Goal: Task Accomplishment & Management: Manage account settings

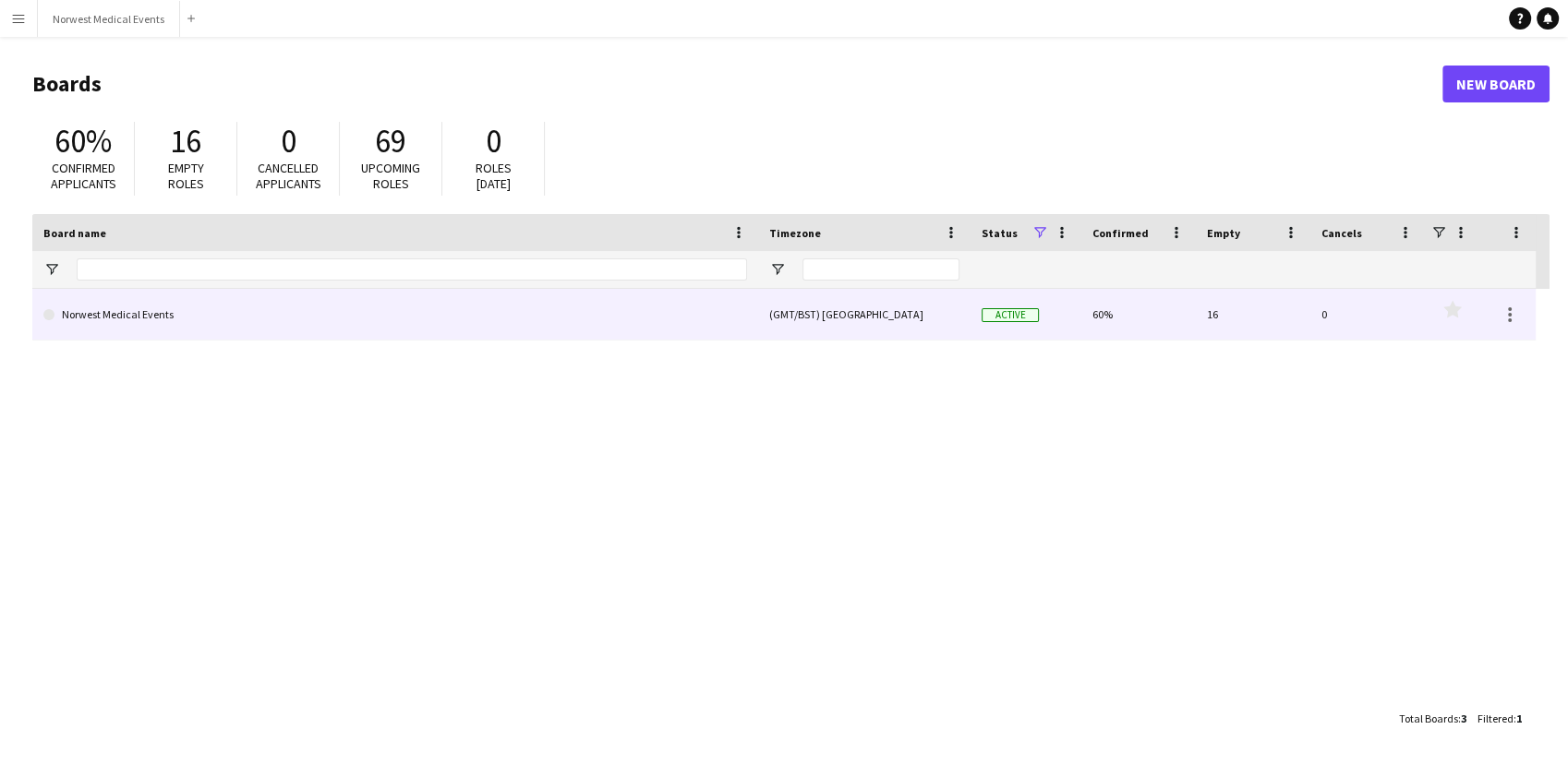
click at [578, 335] on link "Norwest Medical Events" at bounding box center [396, 315] width 704 height 52
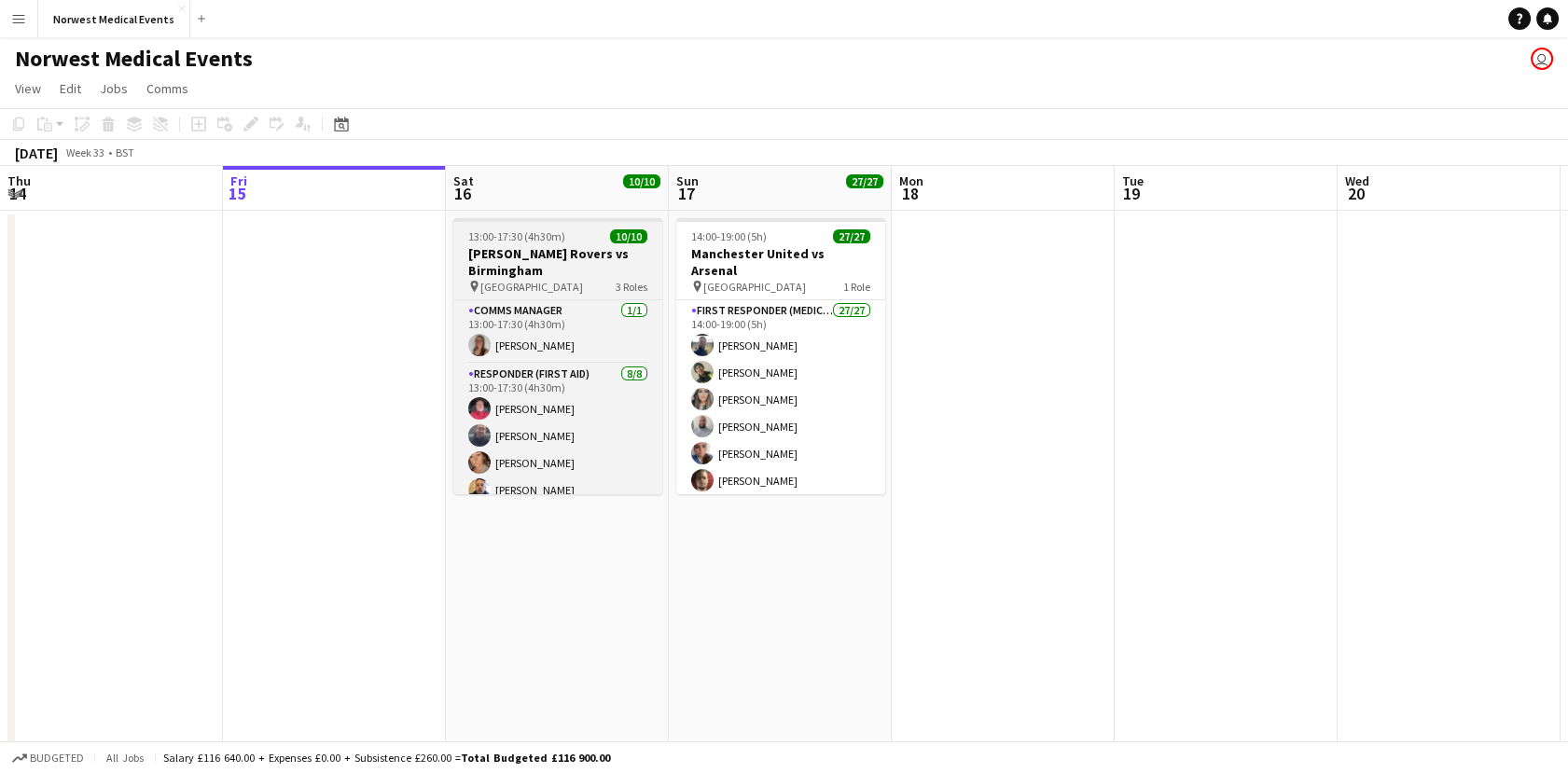
scroll to position [170, 0]
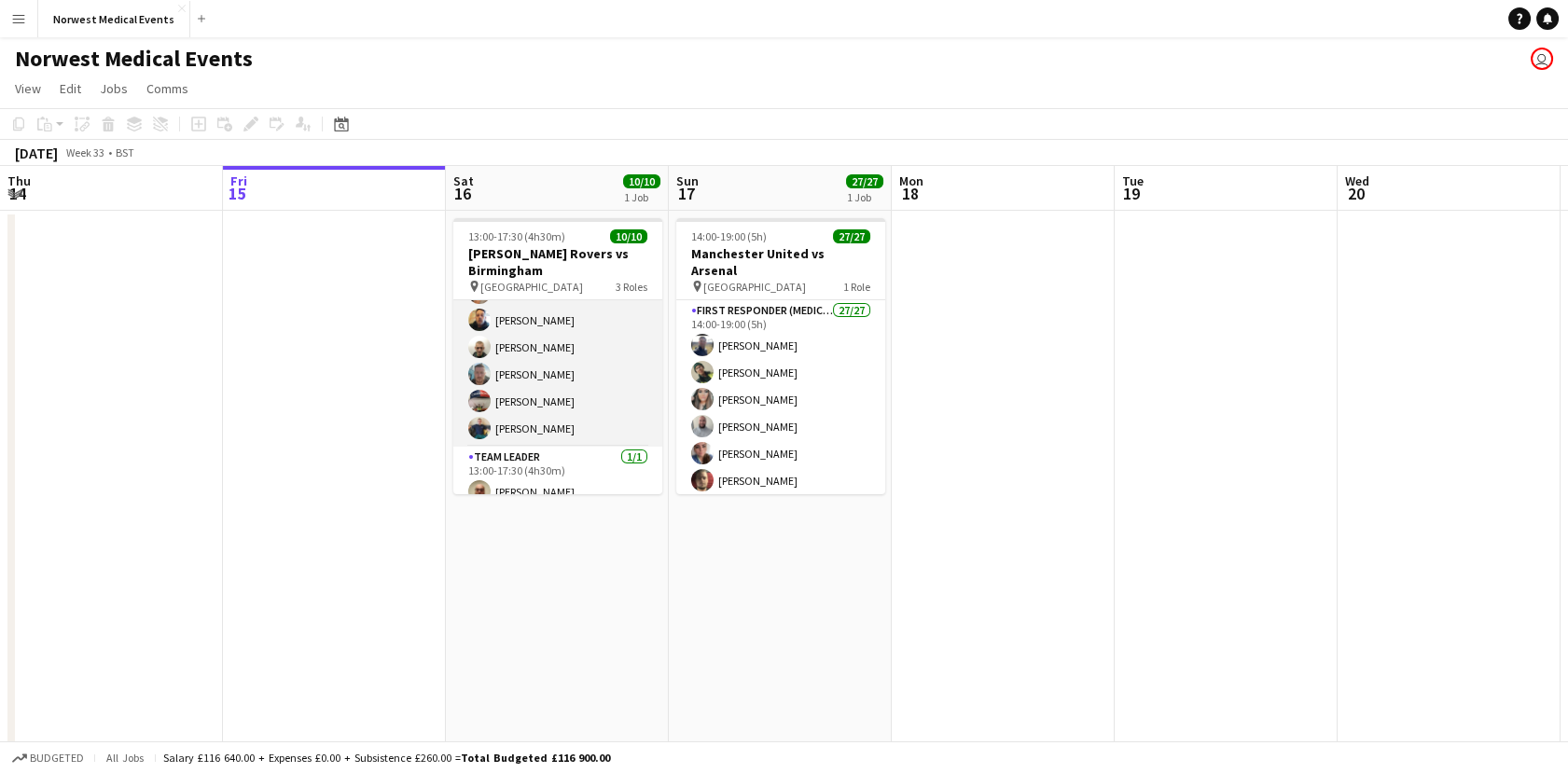
click at [606, 410] on app-card-role "Responder (First Aid) [DATE] 13:00-17:30 (4h30m) [PERSON_NAME] [PERSON_NAME] [P…" at bounding box center [557, 320] width 209 height 252
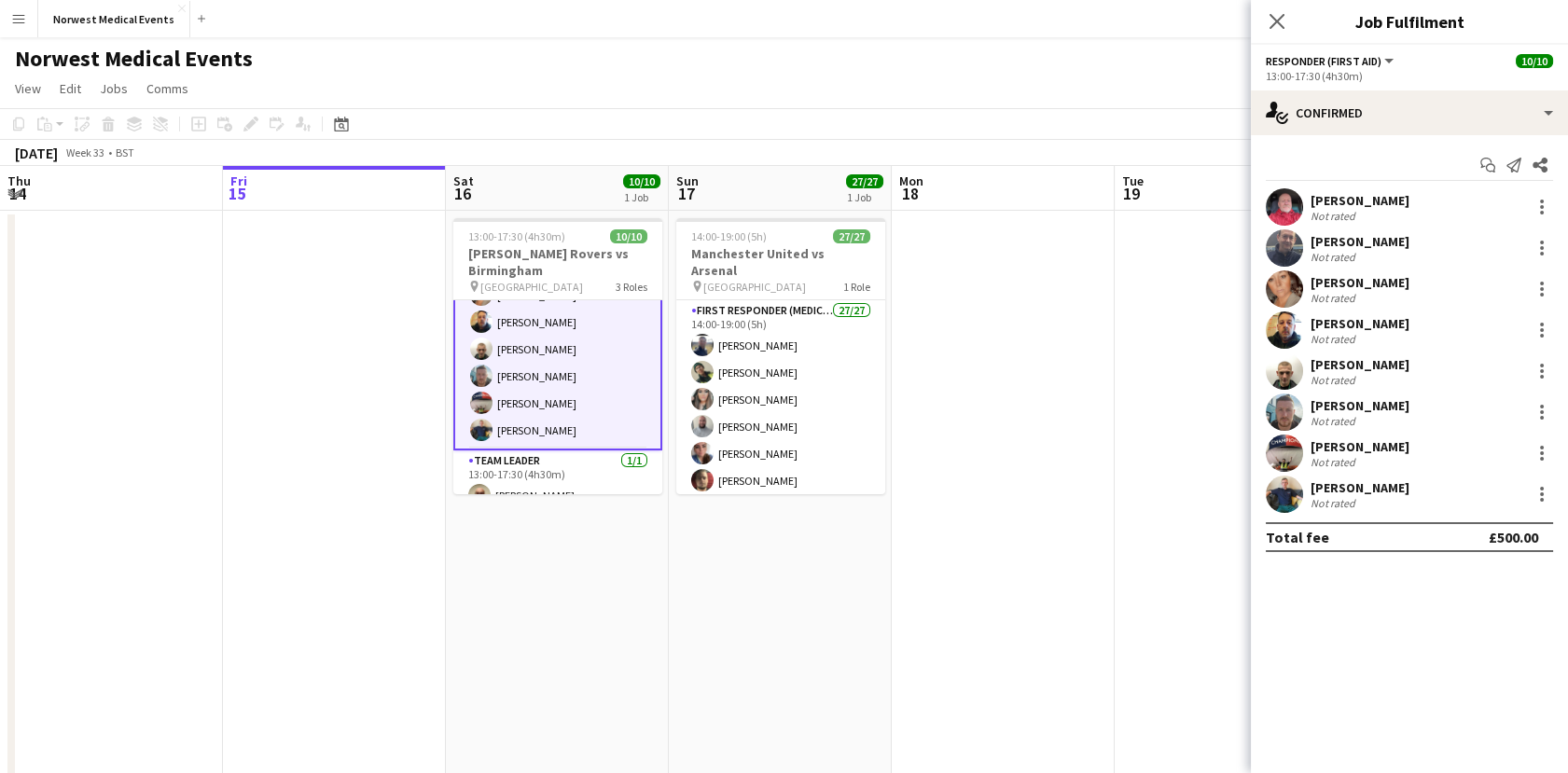
scroll to position [172, 0]
click at [1542, 459] on div at bounding box center [1542, 459] width 4 height 4
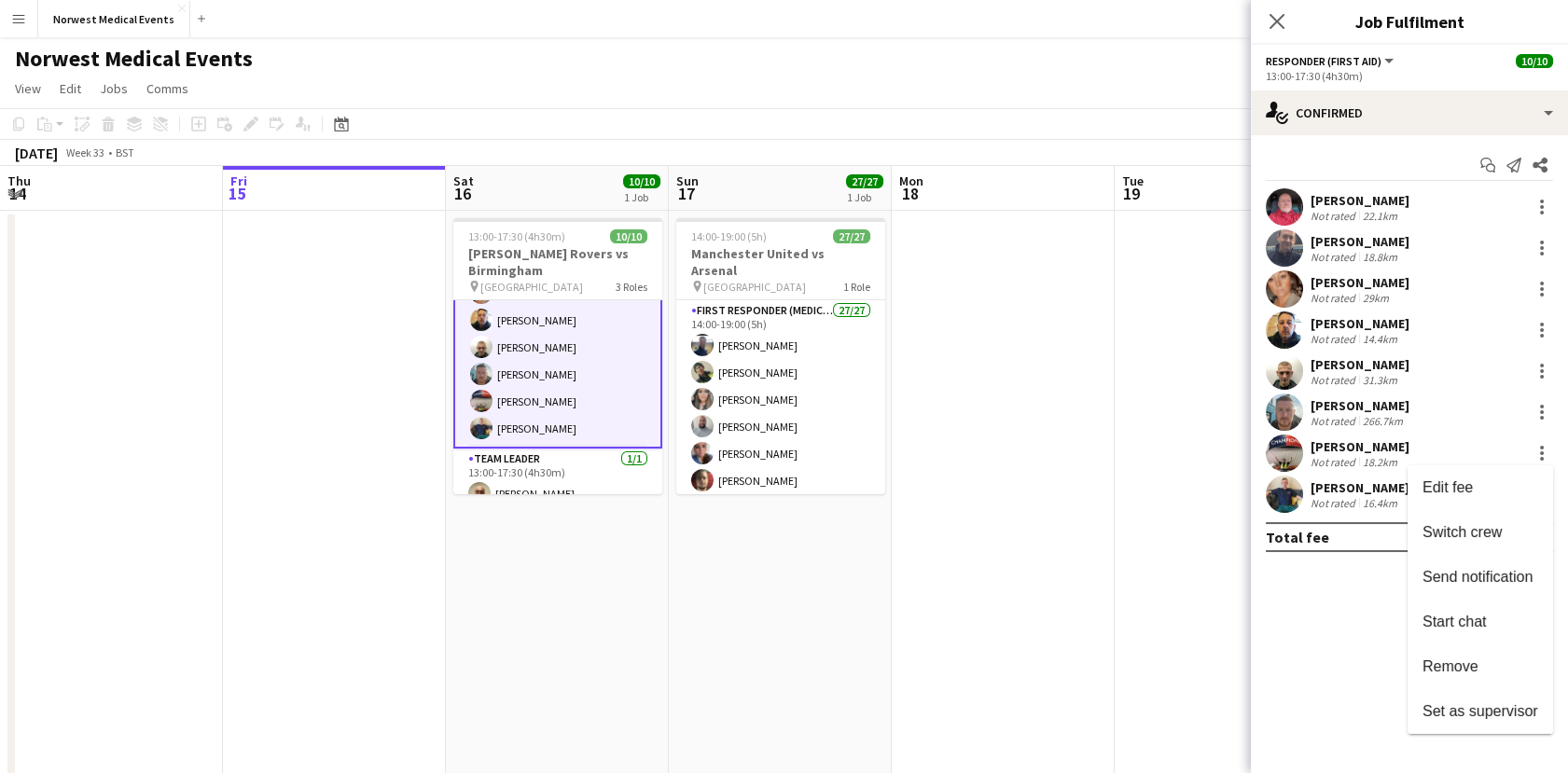
click at [1461, 669] on span "Remove" at bounding box center [1451, 666] width 56 height 16
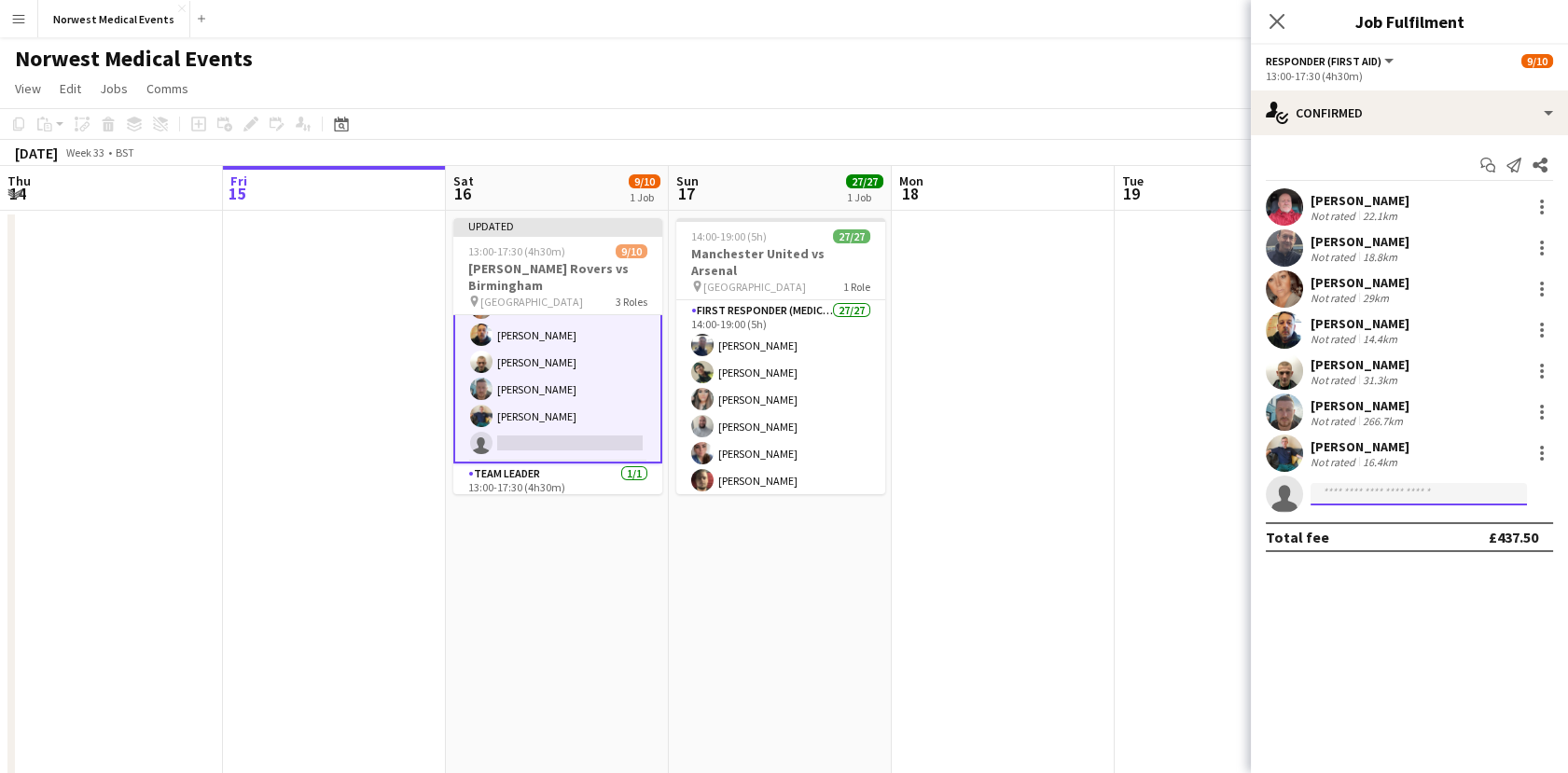
click at [1393, 495] on input at bounding box center [1419, 494] width 217 height 23
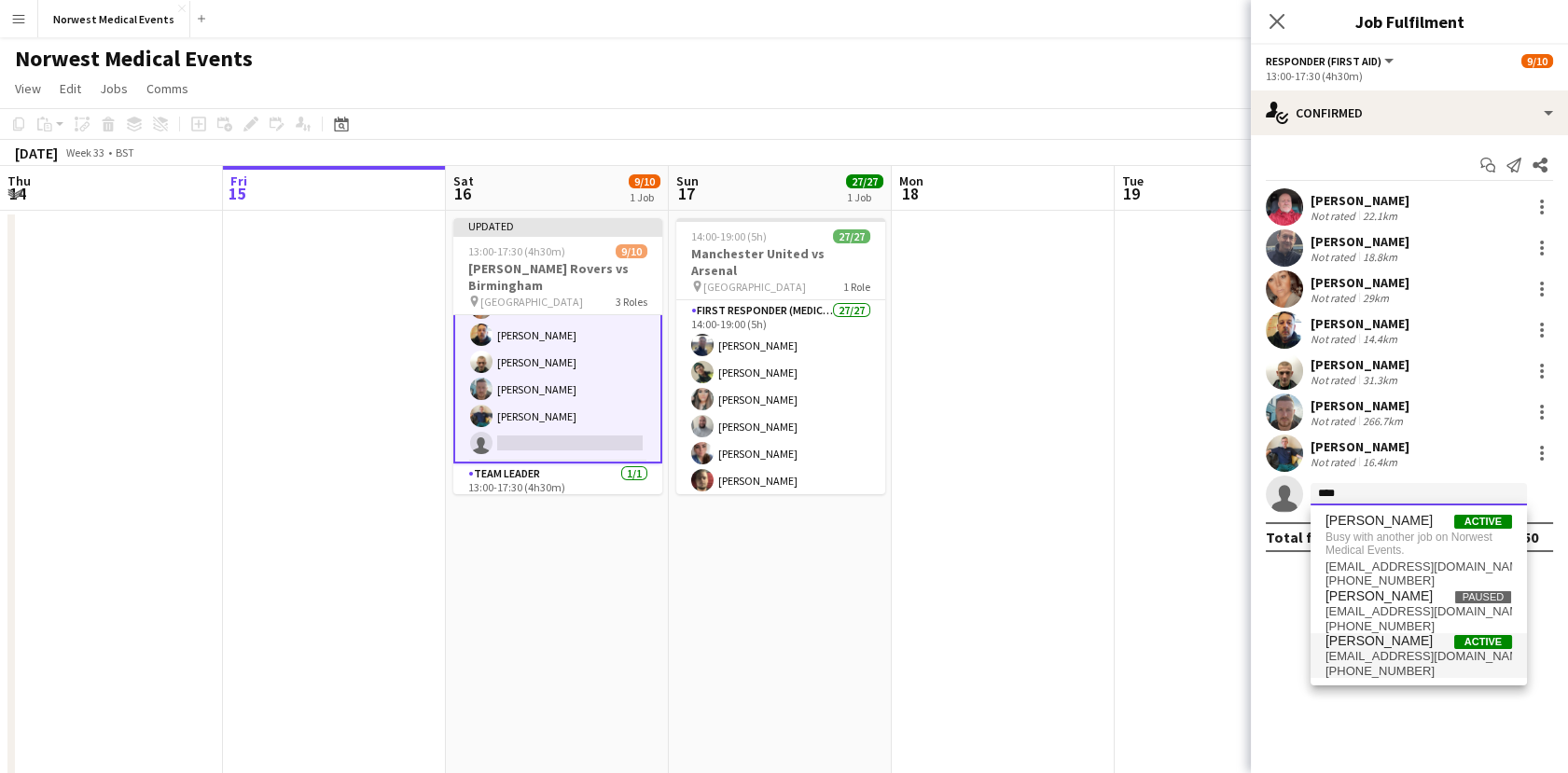
type input "****"
click at [1433, 673] on span "[PHONE_NUMBER]" at bounding box center [1419, 672] width 187 height 15
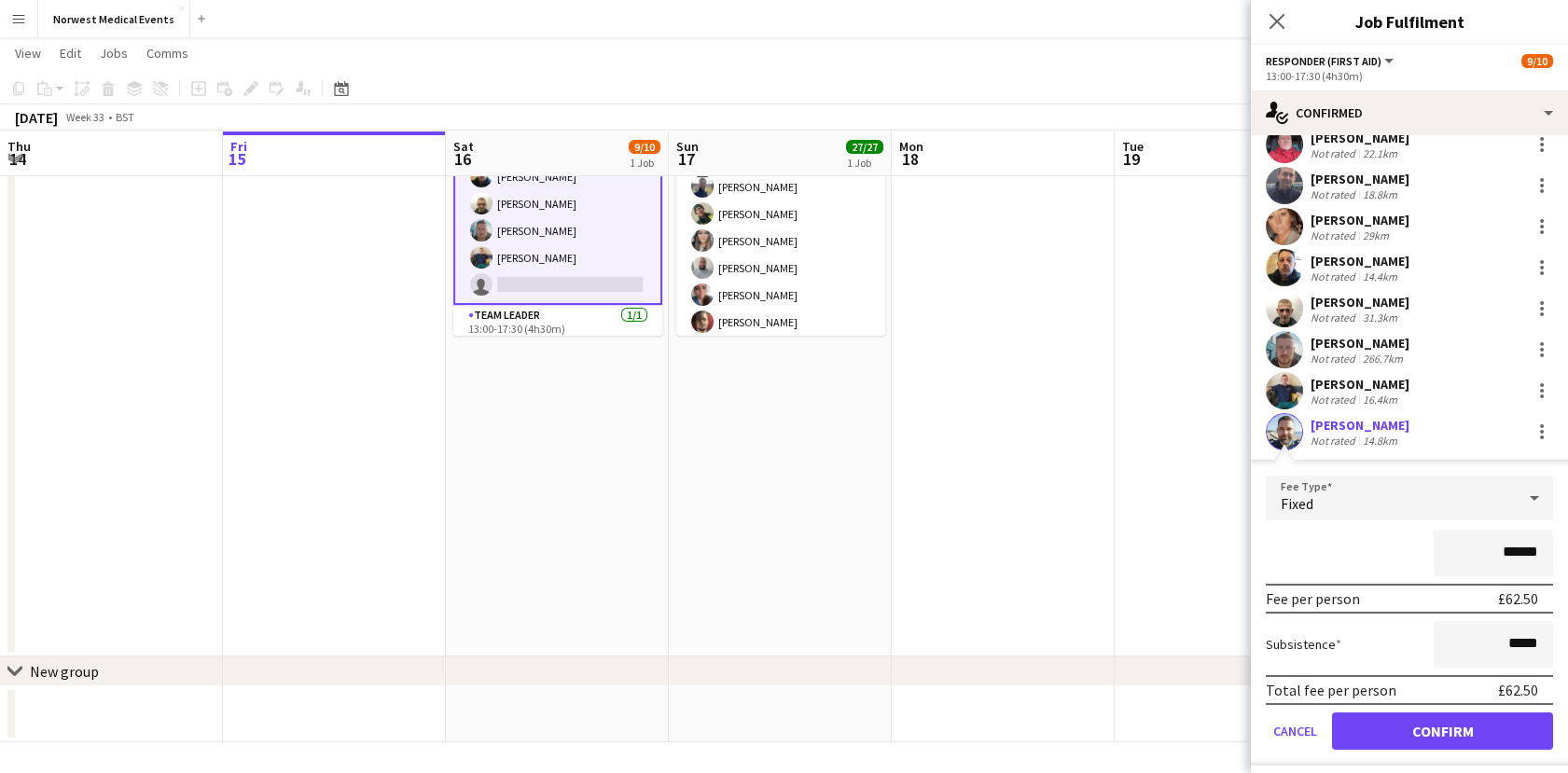
scroll to position [106, 0]
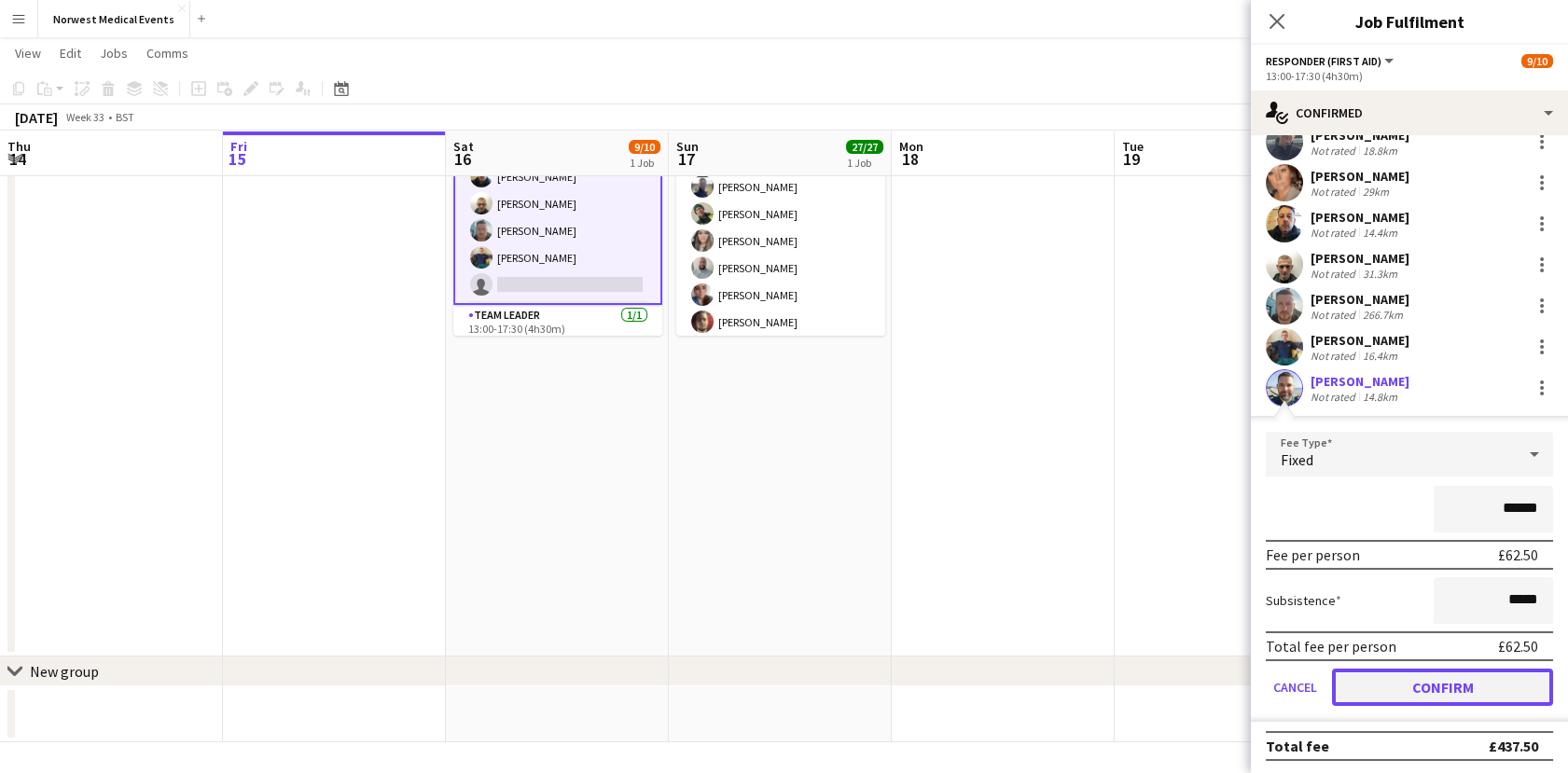
click at [1485, 684] on button "Confirm" at bounding box center [1443, 688] width 221 height 38
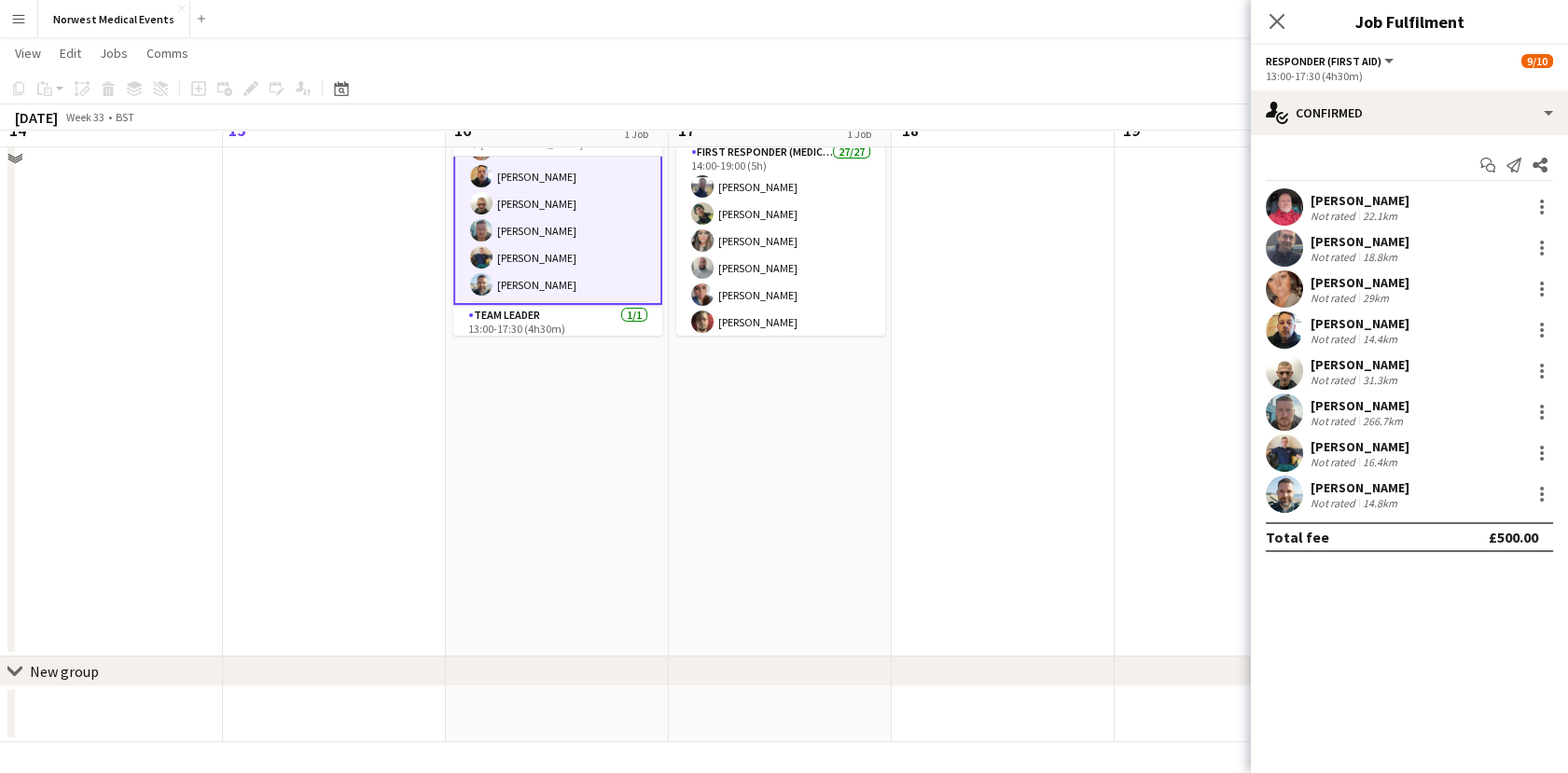
scroll to position [0, 0]
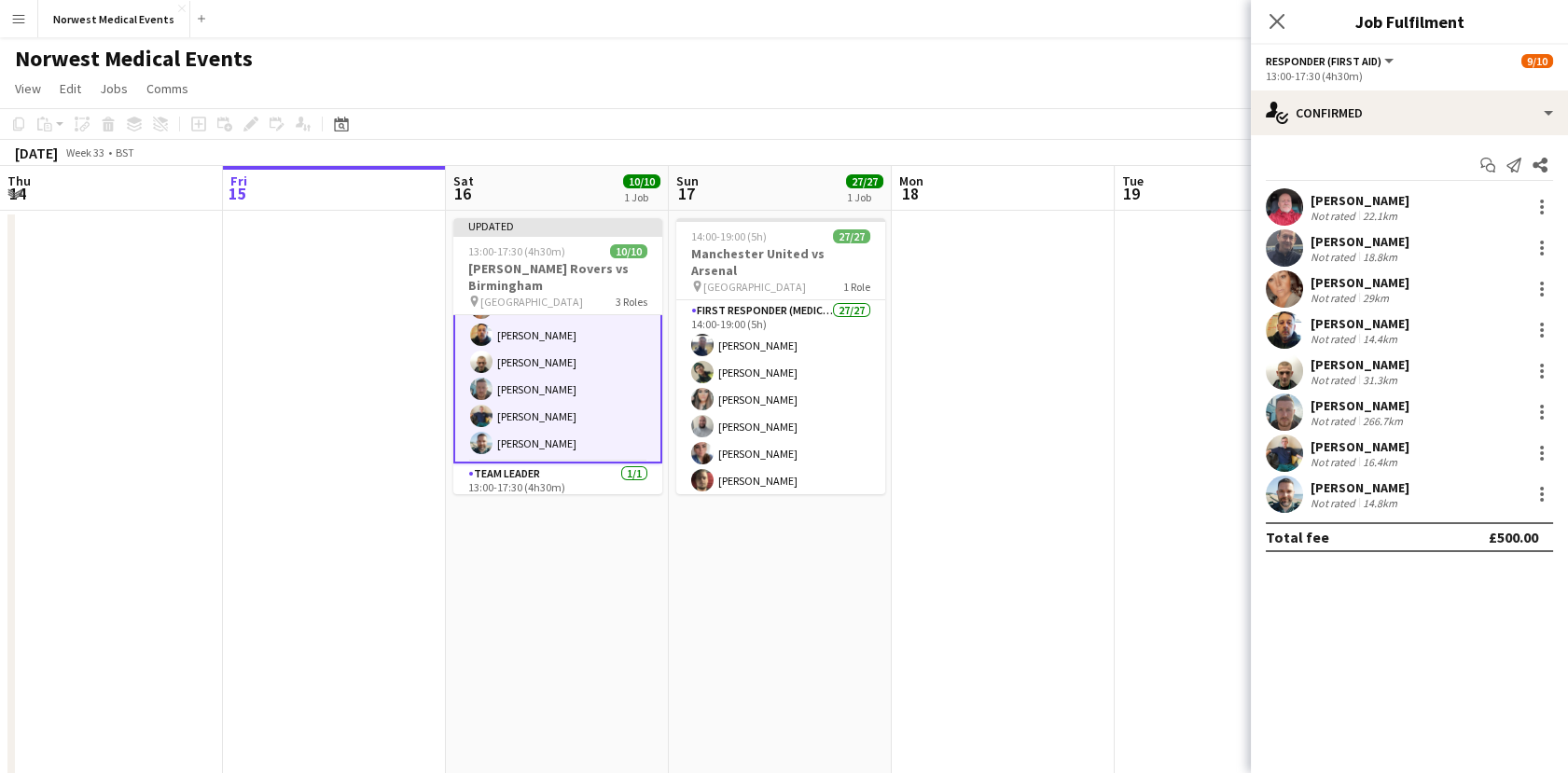
click at [1284, 34] on div "Close pop-in" at bounding box center [1277, 22] width 53 height 43
click at [1283, 26] on icon at bounding box center [1276, 21] width 18 height 18
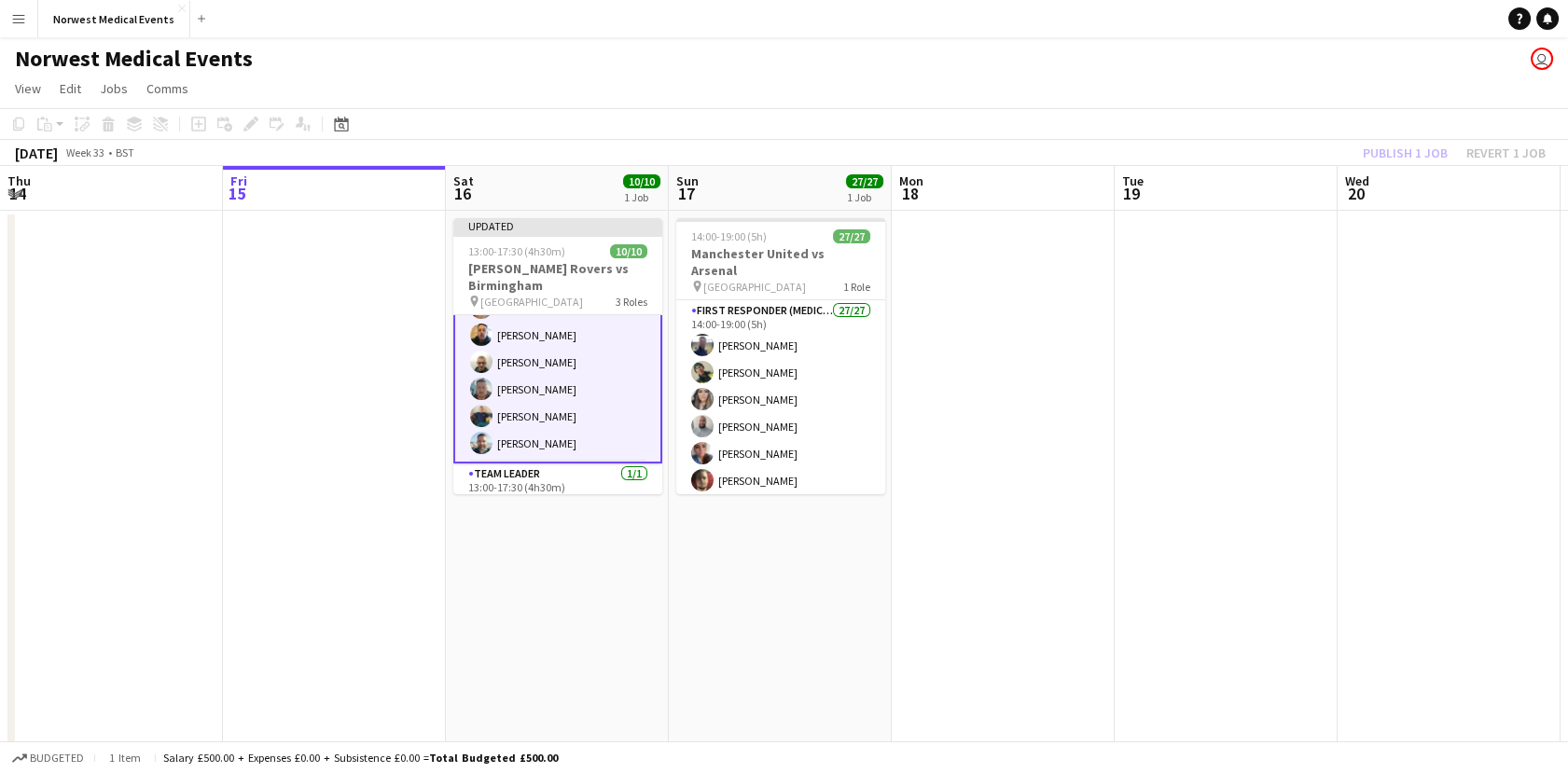
click at [1382, 159] on div "Publish 1 job Revert 1 job" at bounding box center [1454, 153] width 228 height 24
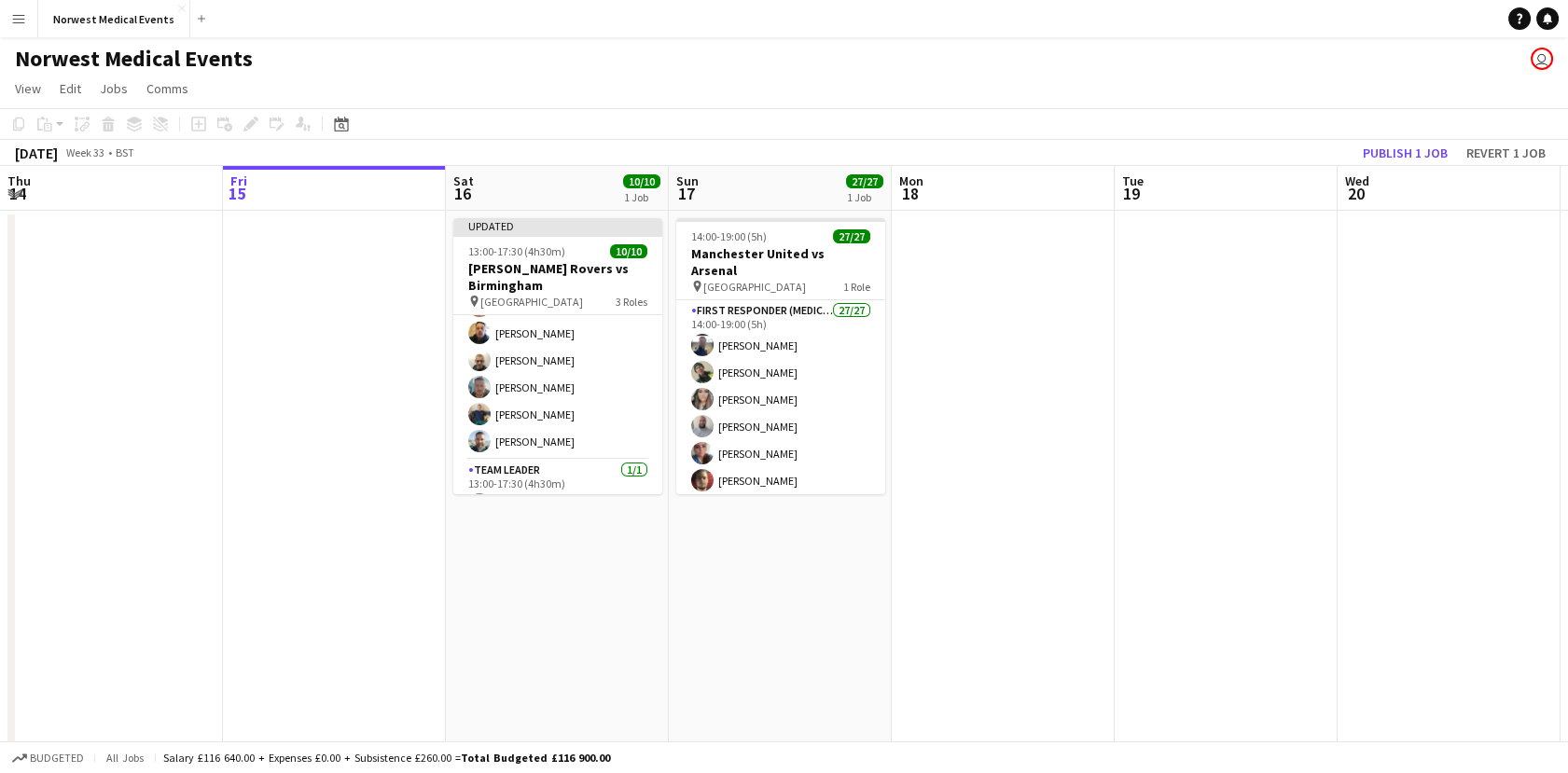
scroll to position [170, 0]
click at [1382, 159] on button "Publish 1 job" at bounding box center [1406, 153] width 99 height 24
